Goal: Information Seeking & Learning: Learn about a topic

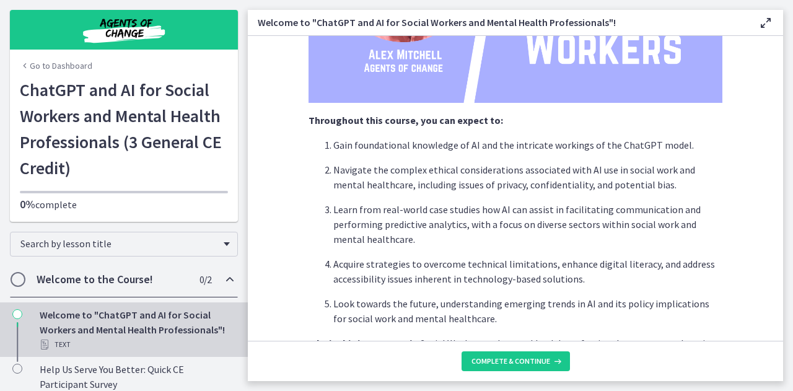
scroll to position [641, 0]
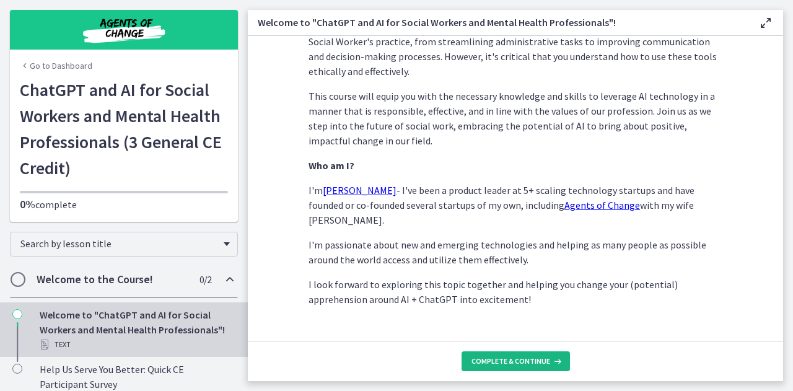
click at [525, 359] on span "Complete & continue" at bounding box center [511, 361] width 79 height 10
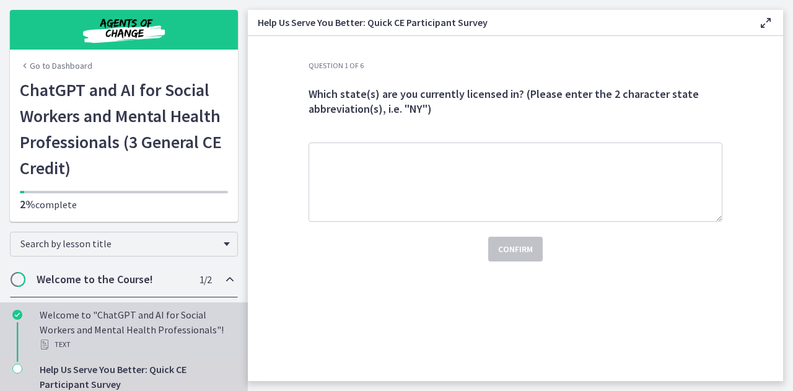
scroll to position [62, 0]
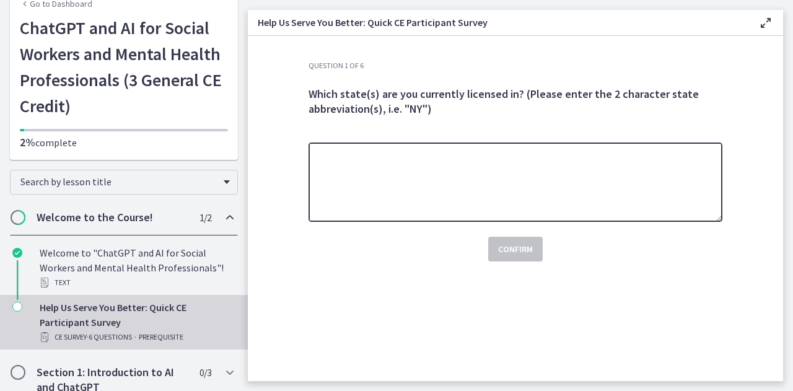
click at [482, 193] on textarea at bounding box center [516, 182] width 414 height 79
type textarea "**"
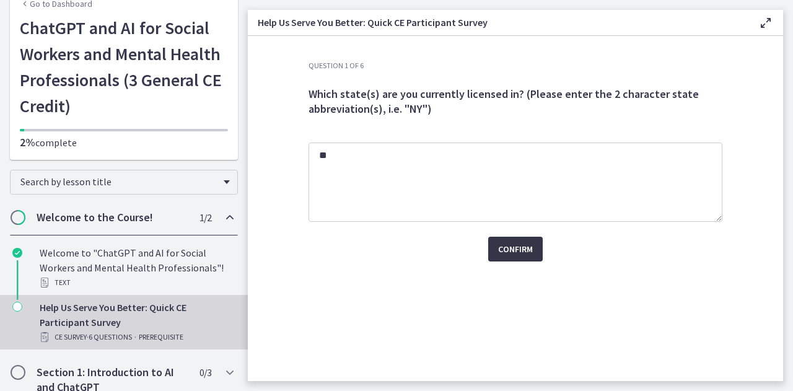
click at [523, 242] on span "Confirm" at bounding box center [515, 249] width 35 height 15
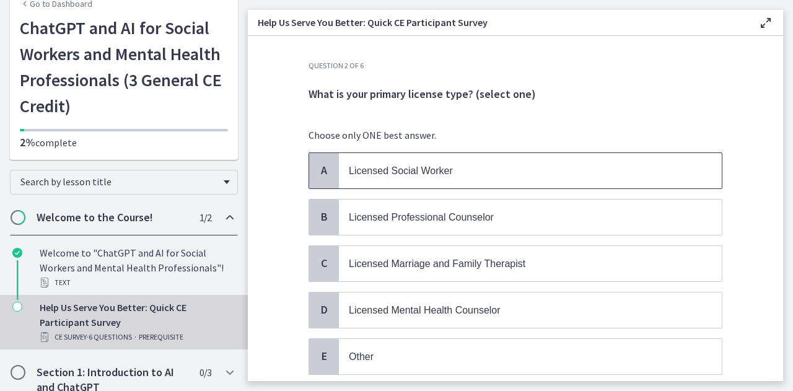
click at [470, 174] on p "Licensed Social Worker" at bounding box center [518, 170] width 338 height 15
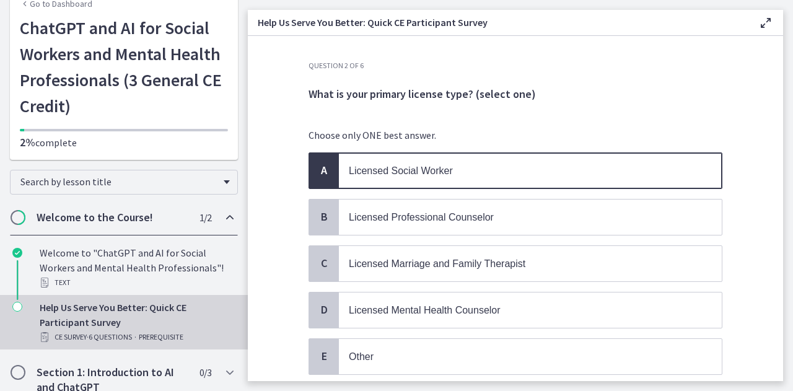
scroll to position [87, 0]
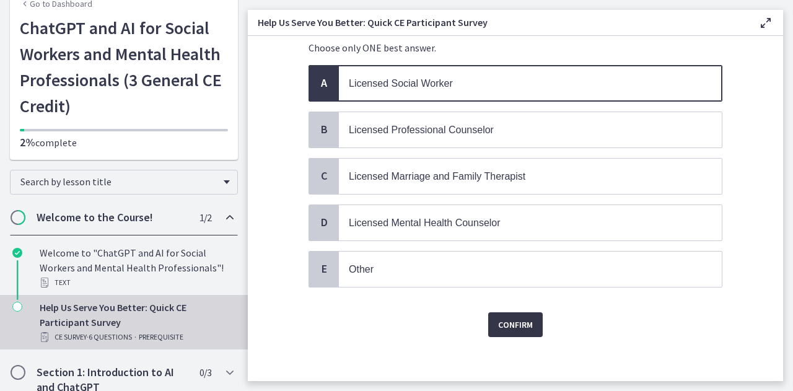
click at [509, 323] on span "Confirm" at bounding box center [515, 324] width 35 height 15
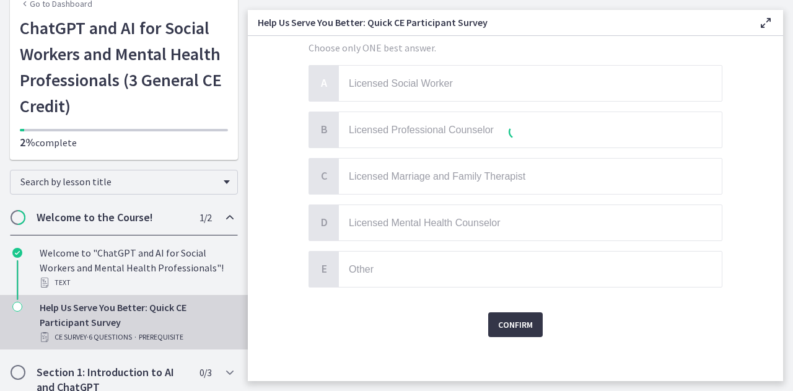
scroll to position [0, 0]
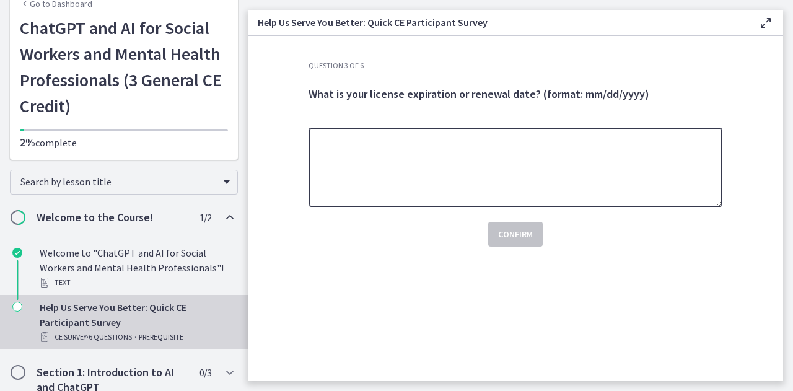
click at [593, 173] on textarea at bounding box center [516, 167] width 414 height 79
type textarea "**********"
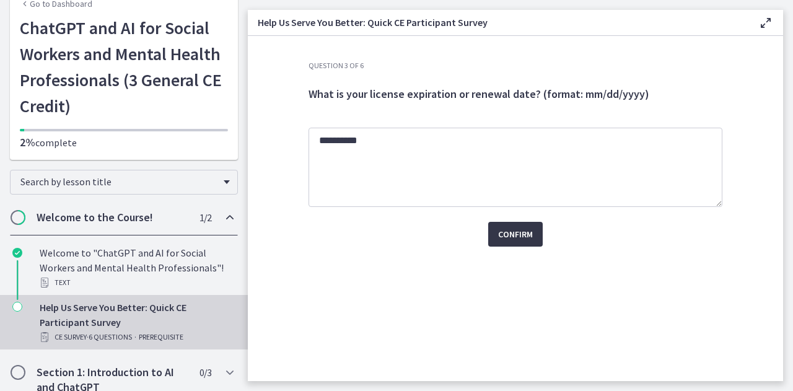
click at [513, 237] on span "Confirm" at bounding box center [515, 234] width 35 height 15
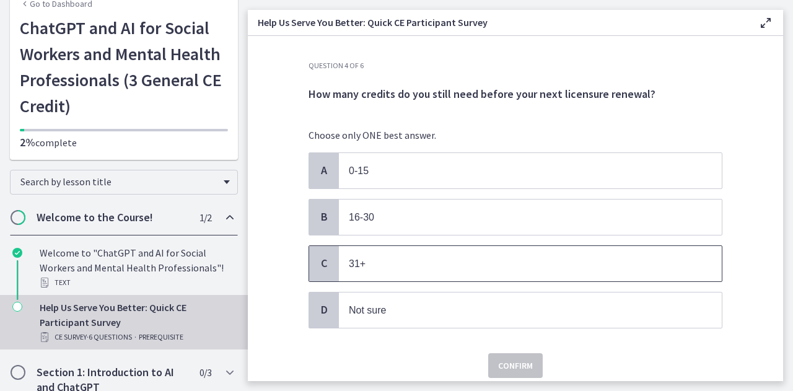
click at [403, 263] on p "31+" at bounding box center [518, 263] width 338 height 15
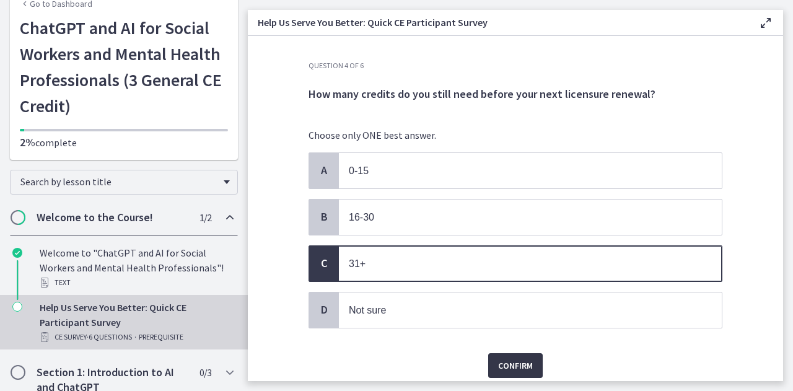
click at [513, 371] on button "Confirm" at bounding box center [515, 365] width 55 height 25
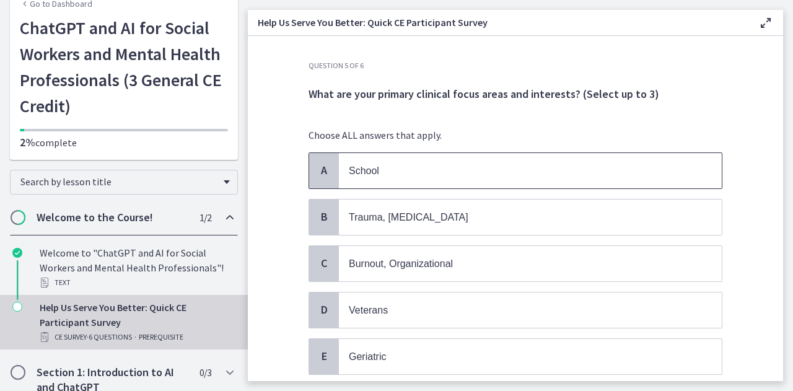
click at [416, 170] on p "School" at bounding box center [518, 170] width 338 height 15
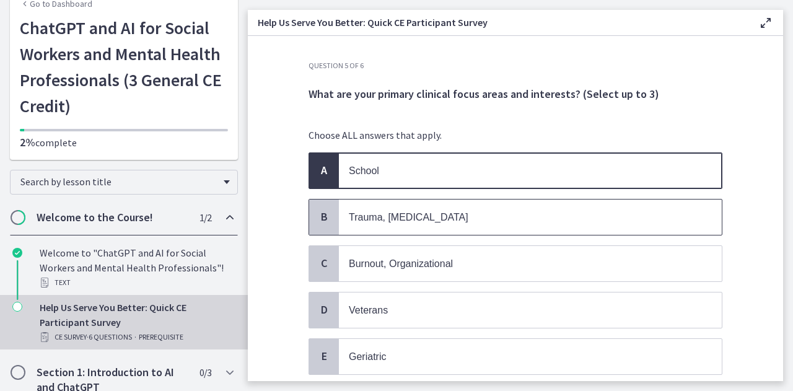
click at [415, 220] on p "Trauma, [MEDICAL_DATA]" at bounding box center [518, 216] width 338 height 15
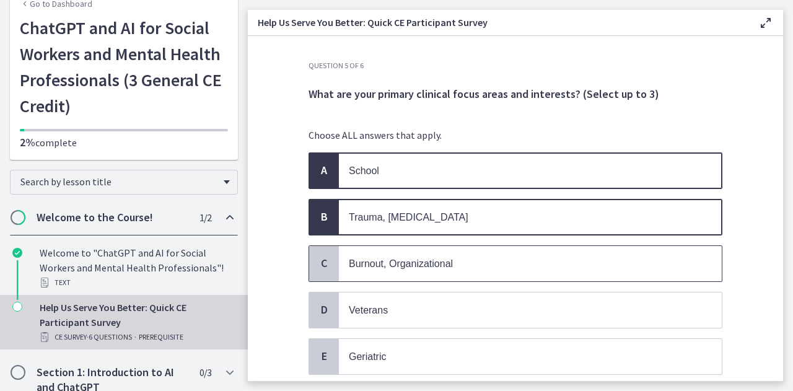
click at [457, 256] on p "Burnout, Organizational" at bounding box center [518, 263] width 338 height 15
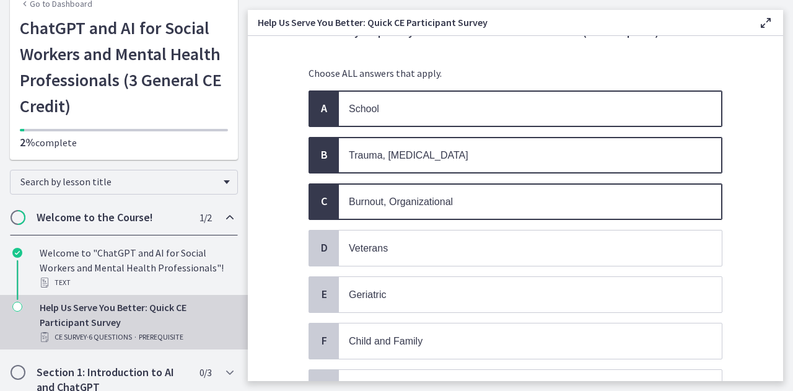
scroll to position [124, 0]
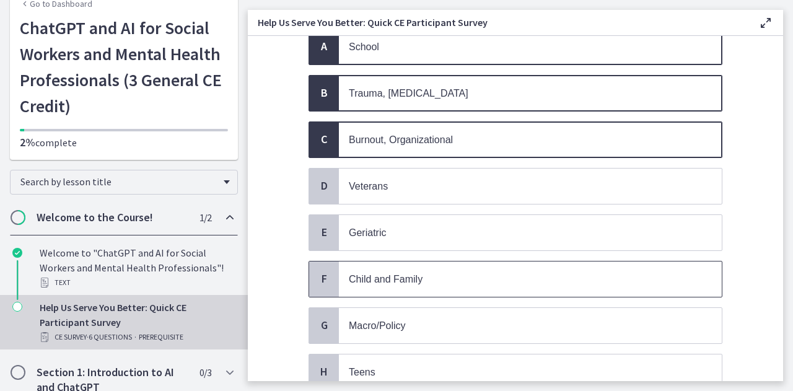
click at [463, 276] on p "Child and Family" at bounding box center [518, 278] width 338 height 15
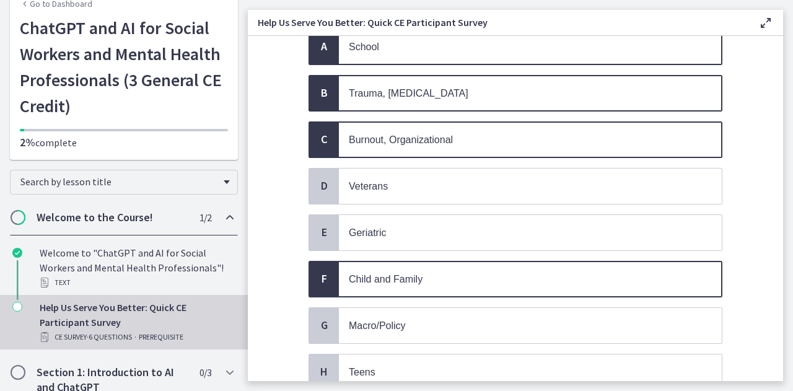
scroll to position [186, 0]
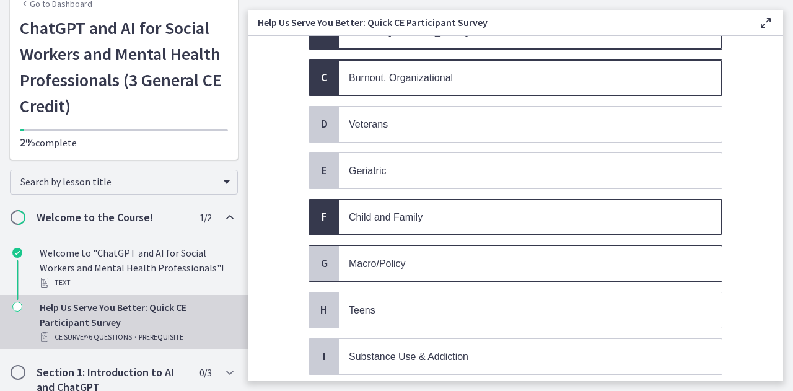
click at [449, 258] on p "Macro/Policy" at bounding box center [518, 263] width 338 height 15
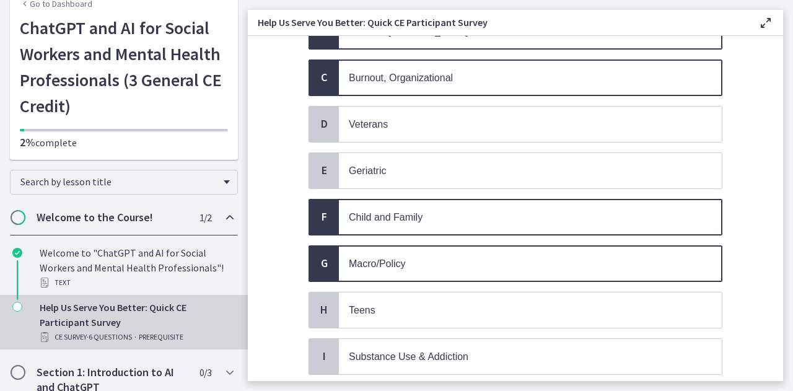
scroll to position [310, 0]
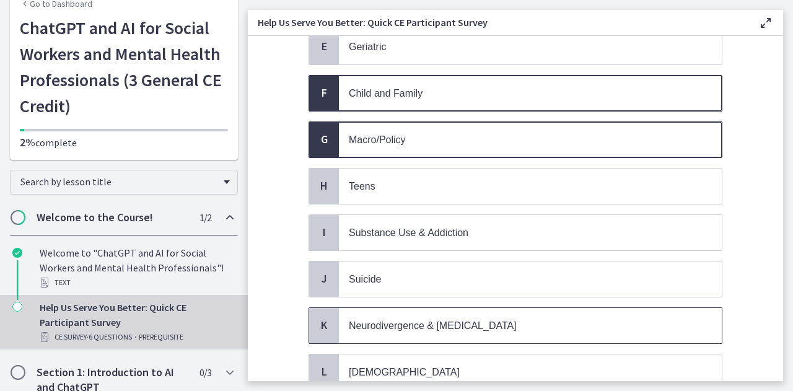
click at [478, 320] on span "Neurodivergence & [MEDICAL_DATA]" at bounding box center [433, 325] width 168 height 11
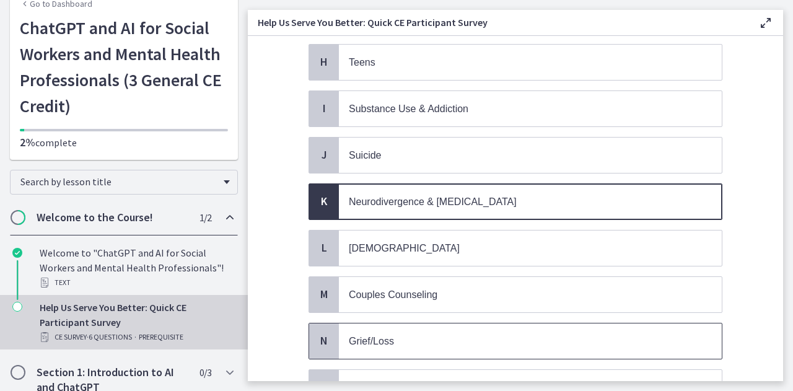
scroll to position [496, 0]
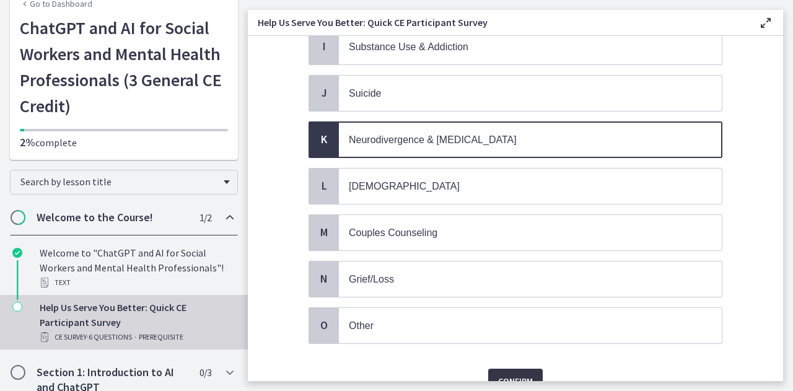
click at [525, 374] on span "Confirm" at bounding box center [515, 381] width 35 height 15
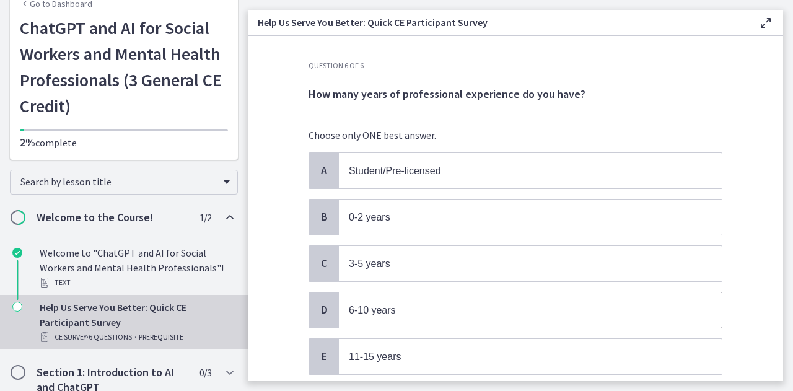
click at [421, 302] on p "6-10 years" at bounding box center [518, 309] width 338 height 15
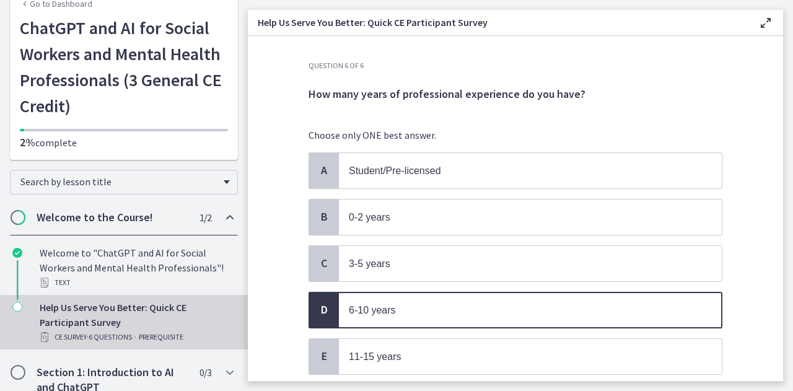
scroll to position [133, 0]
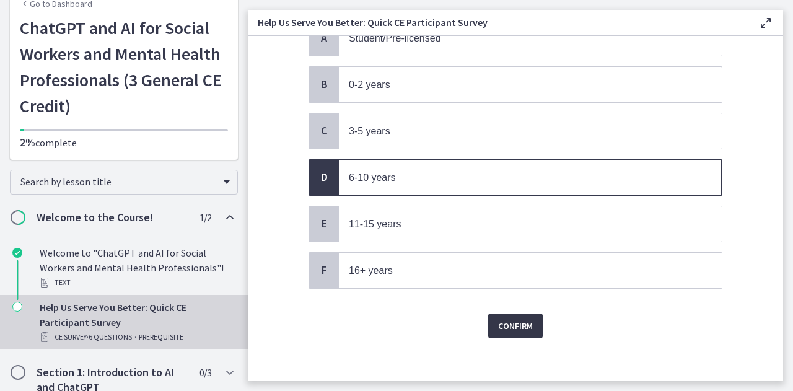
click at [503, 314] on button "Confirm" at bounding box center [515, 326] width 55 height 25
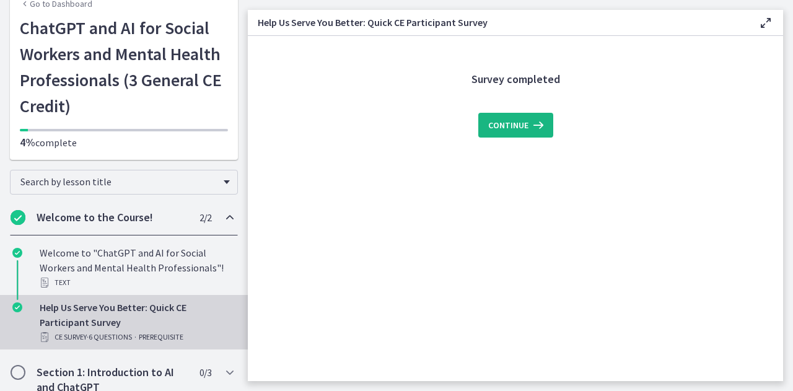
scroll to position [0, 0]
click at [509, 117] on button "Continue" at bounding box center [515, 125] width 75 height 25
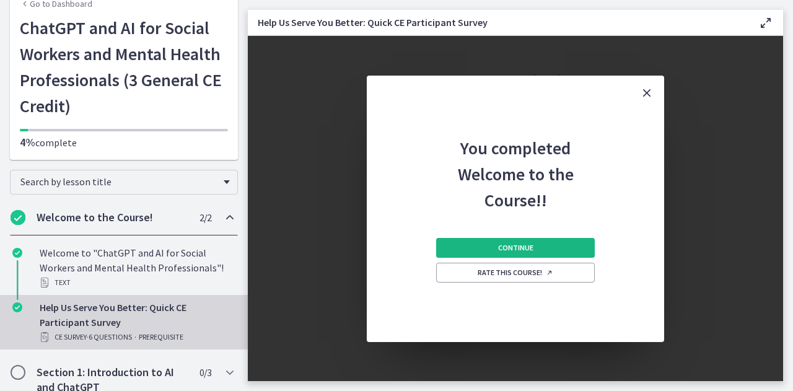
click at [522, 248] on span "Continue" at bounding box center [515, 248] width 35 height 10
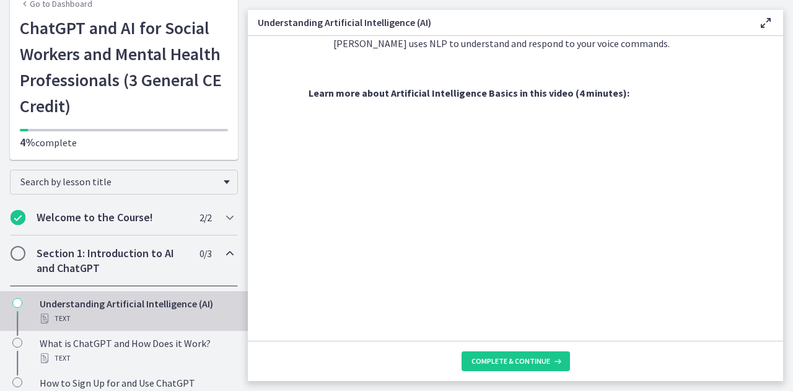
scroll to position [606, 0]
